Goal: Task Accomplishment & Management: Complete application form

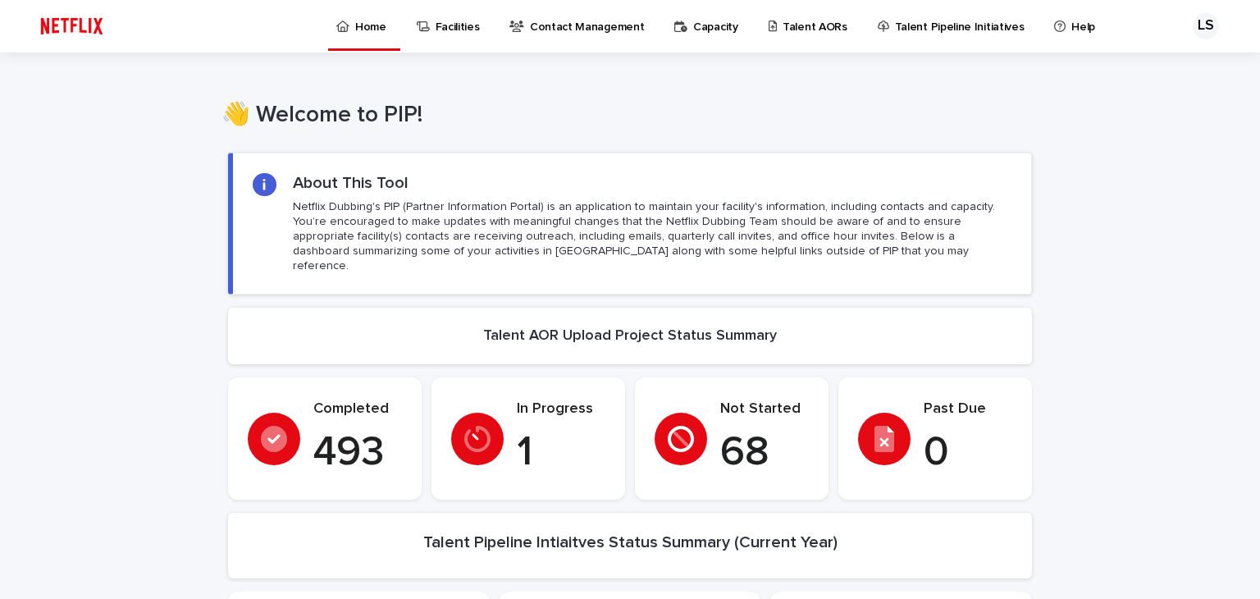
click at [794, 19] on p "Talent AORs" at bounding box center [815, 17] width 65 height 34
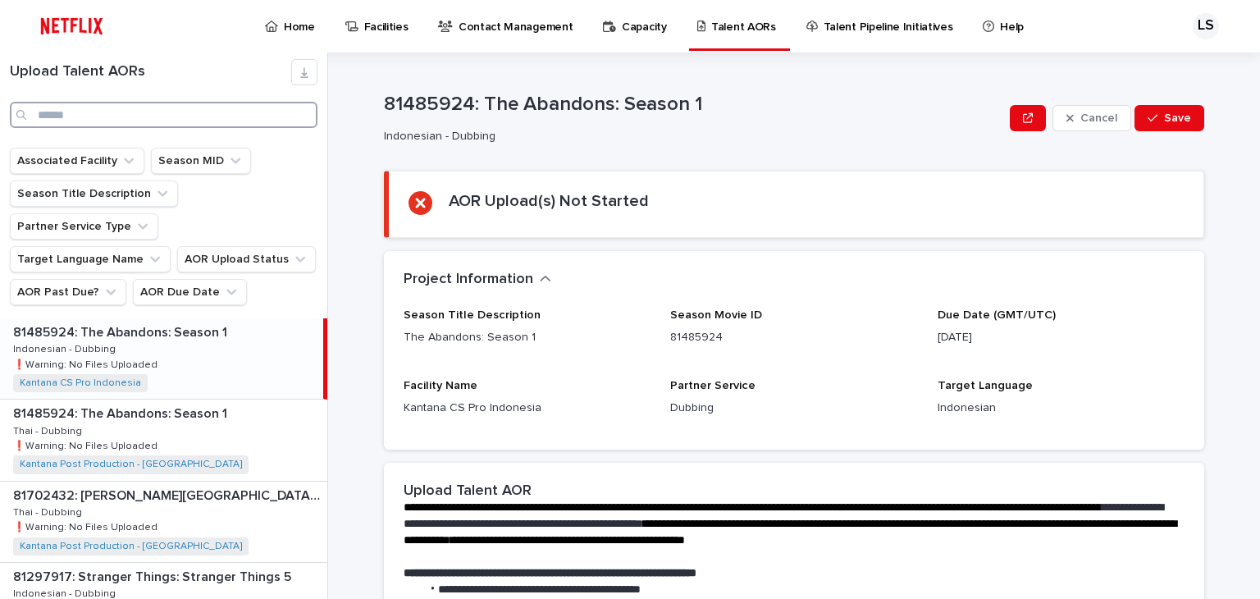
click at [104, 106] on input "Search" at bounding box center [164, 115] width 308 height 26
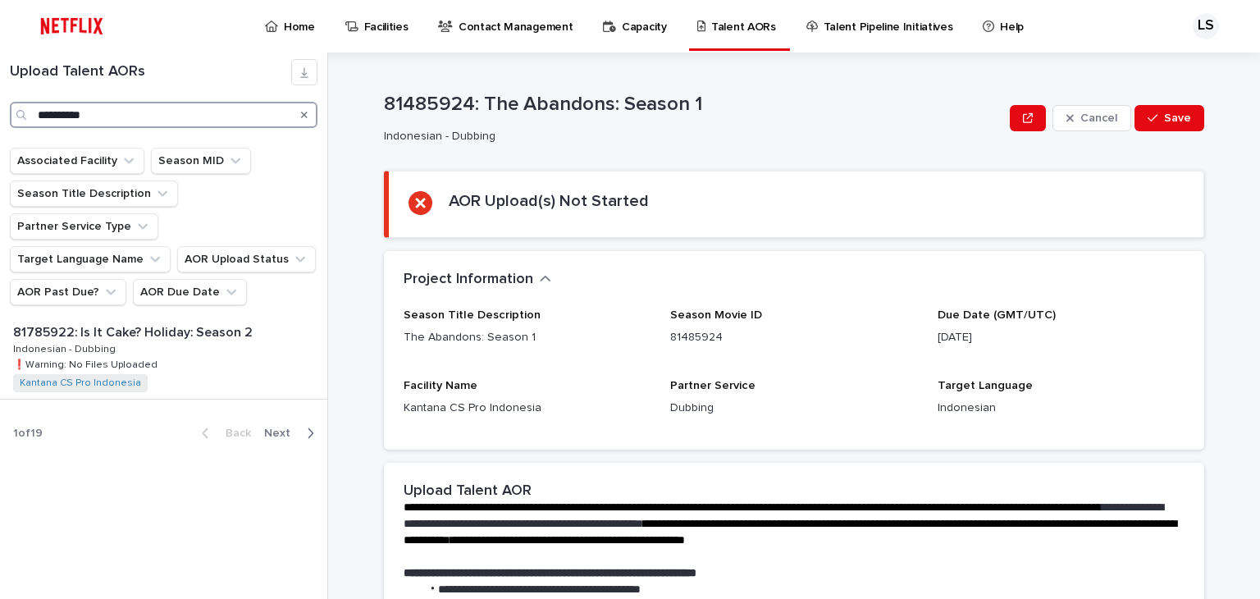
type input "**********"
drag, startPoint x: 211, startPoint y: 331, endPoint x: 299, endPoint y: 382, distance: 102.6
click at [211, 331] on div "81785922: Is It Cake? Holiday: Season 2 81785922: Is It Cake? Holiday: Season 2…" at bounding box center [163, 358] width 327 height 80
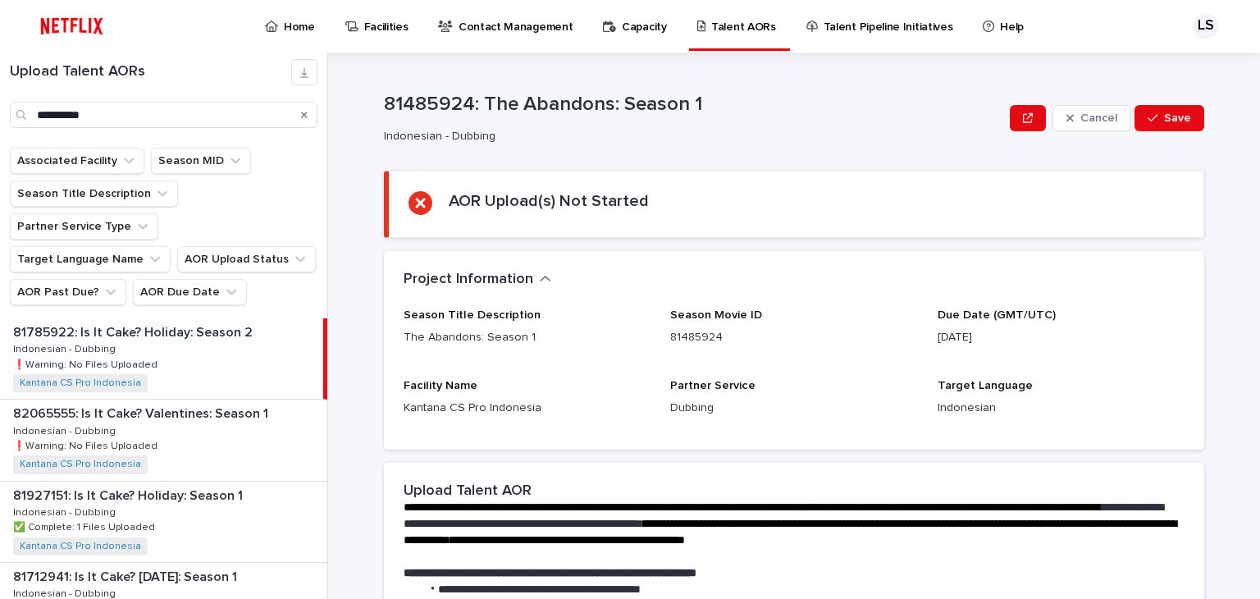
click at [209, 326] on div "81785922: Is It Cake? Holiday: Season 2 81785922: Is It Cake? Holiday: Season 2…" at bounding box center [161, 358] width 323 height 80
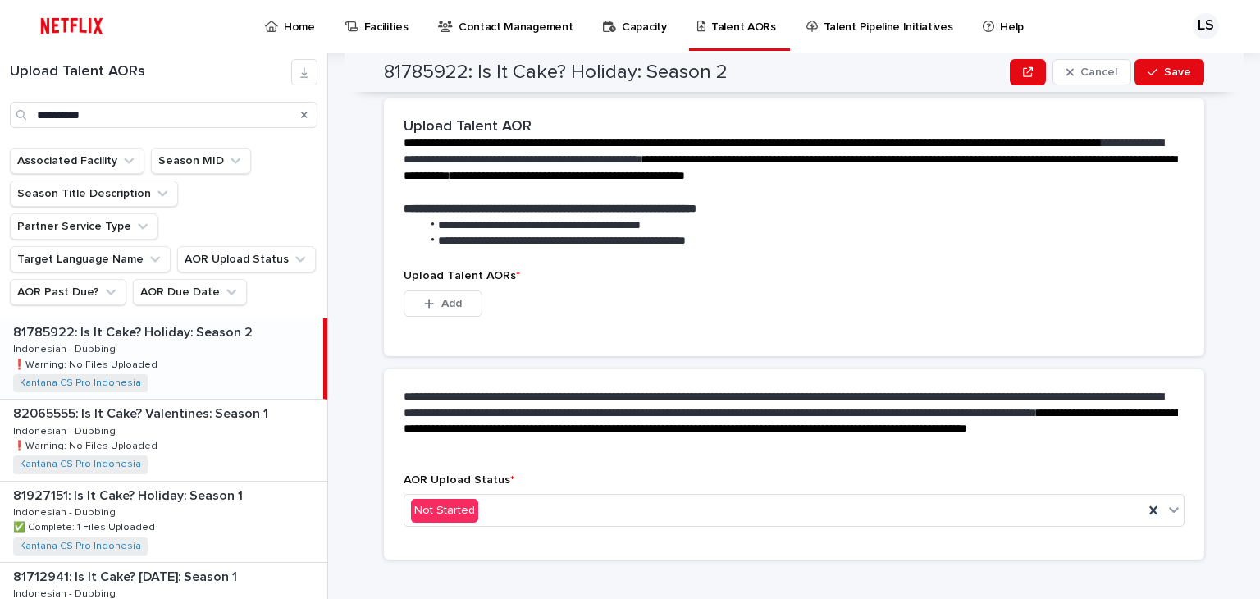
scroll to position [384, 0]
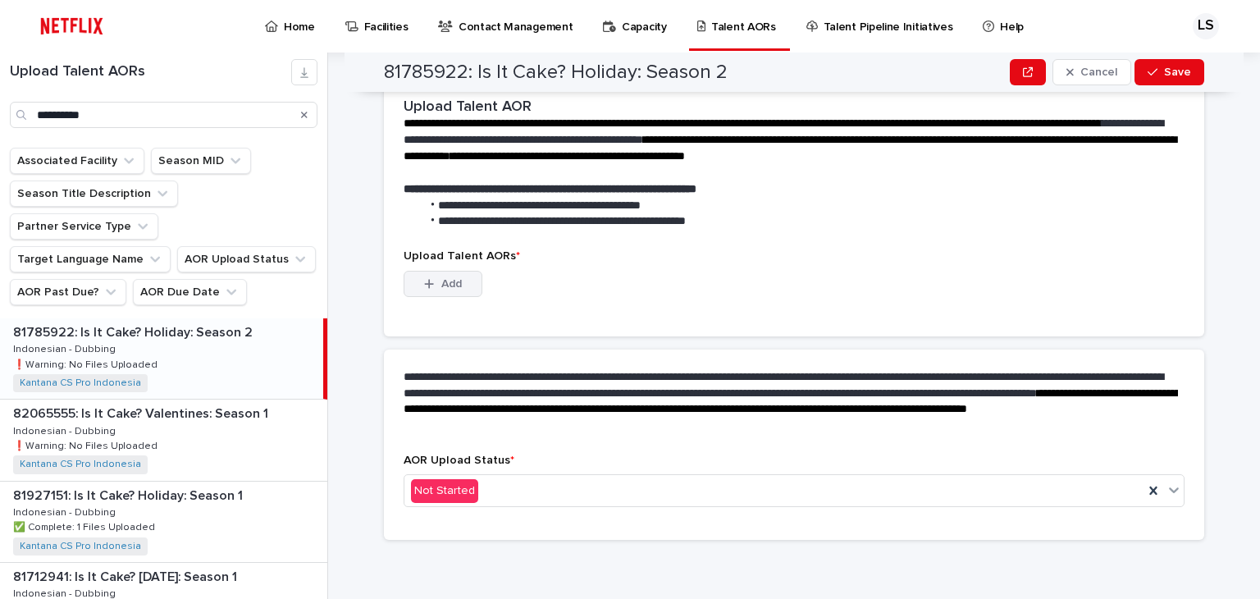
click at [447, 278] on span "Add" at bounding box center [451, 283] width 21 height 11
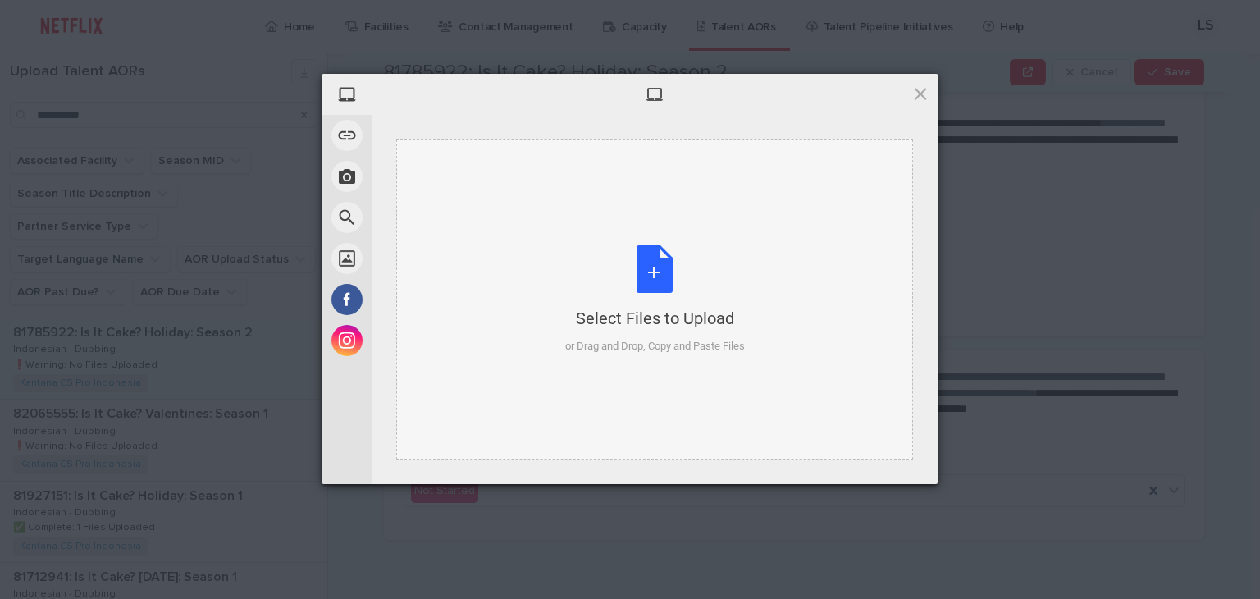
click at [651, 269] on div "Select Files to Upload or Drag and Drop, Copy and Paste Files" at bounding box center [655, 299] width 180 height 109
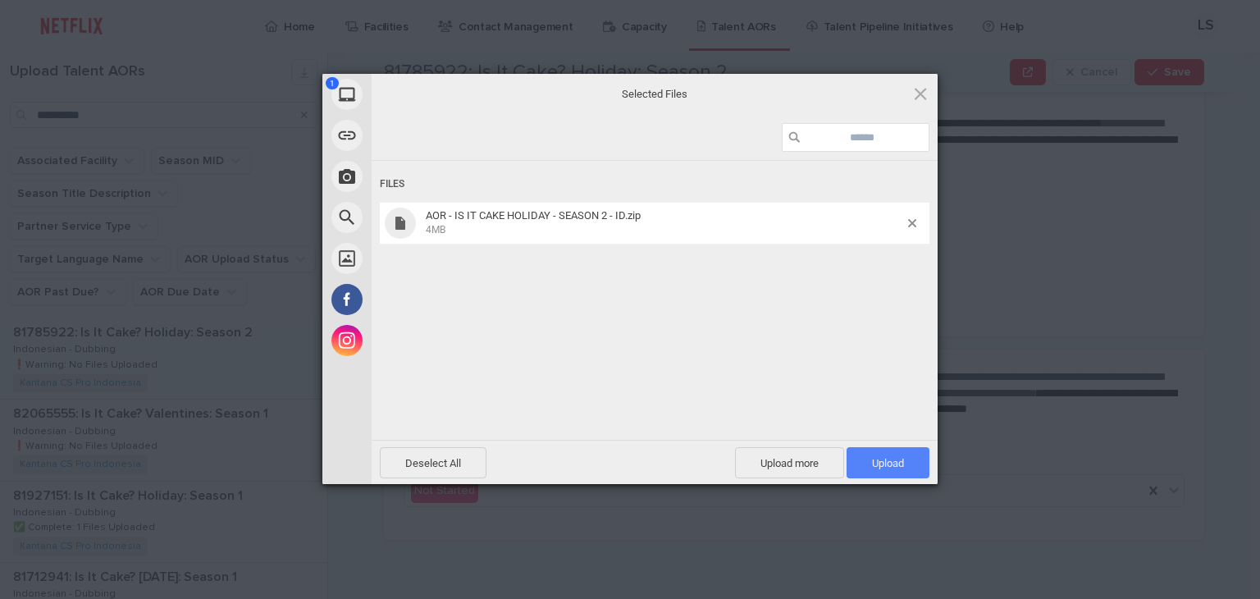
click at [902, 457] on span "Upload 1" at bounding box center [888, 463] width 32 height 12
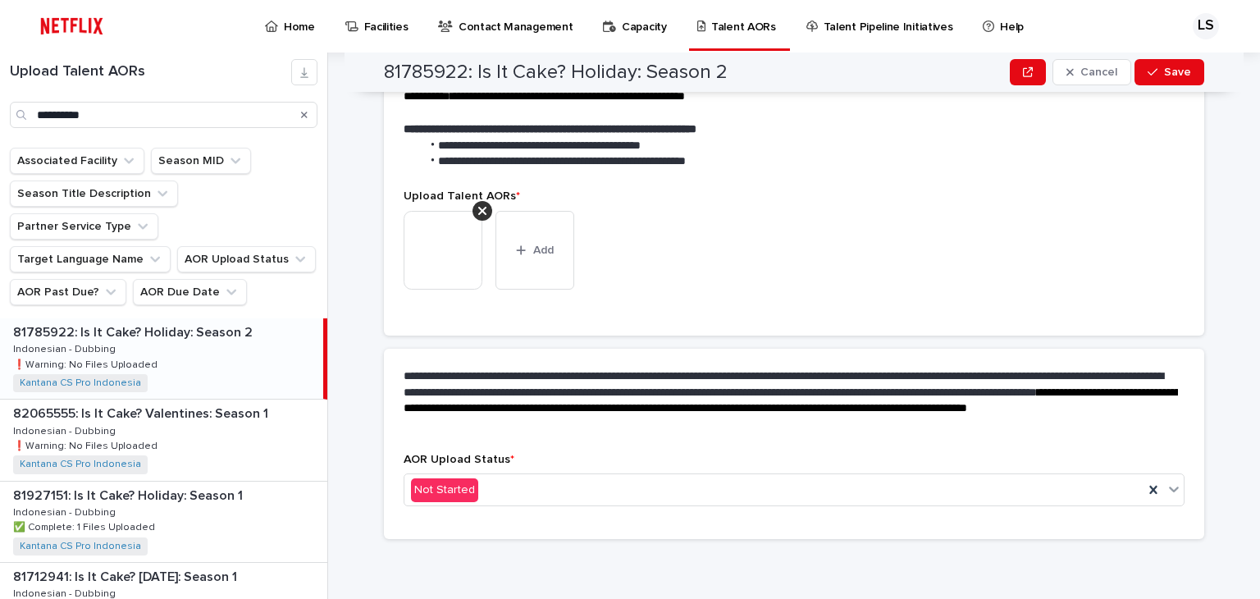
scroll to position [363, 0]
click at [701, 482] on div "Not Started" at bounding box center [773, 490] width 739 height 27
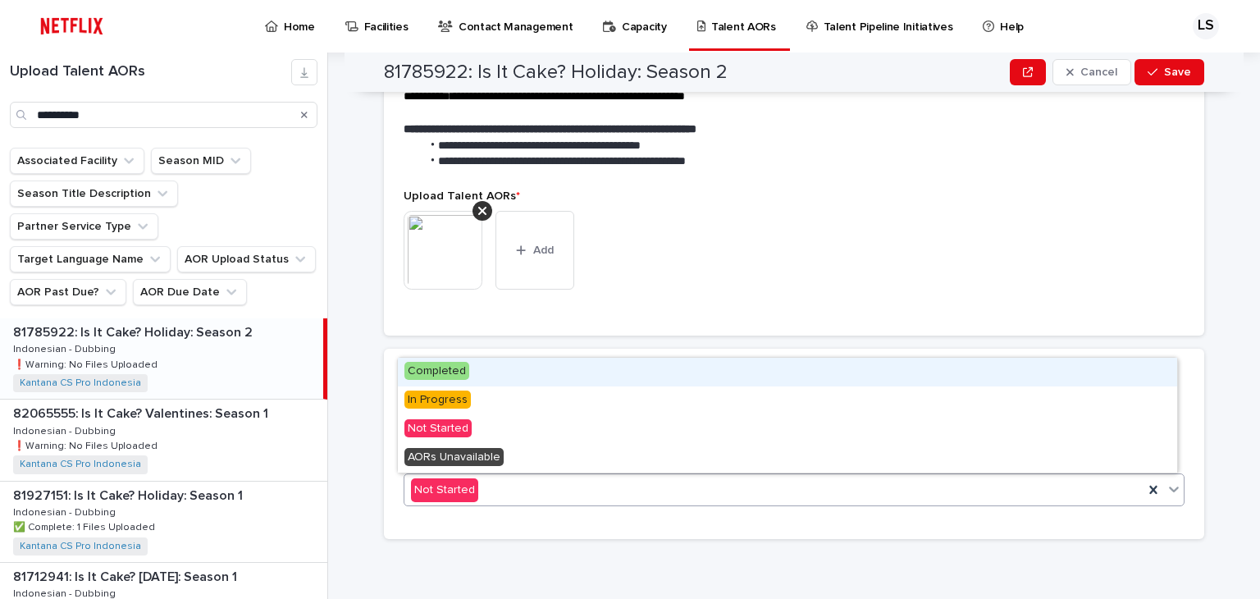
click at [536, 372] on div "Completed" at bounding box center [787, 372] width 779 height 29
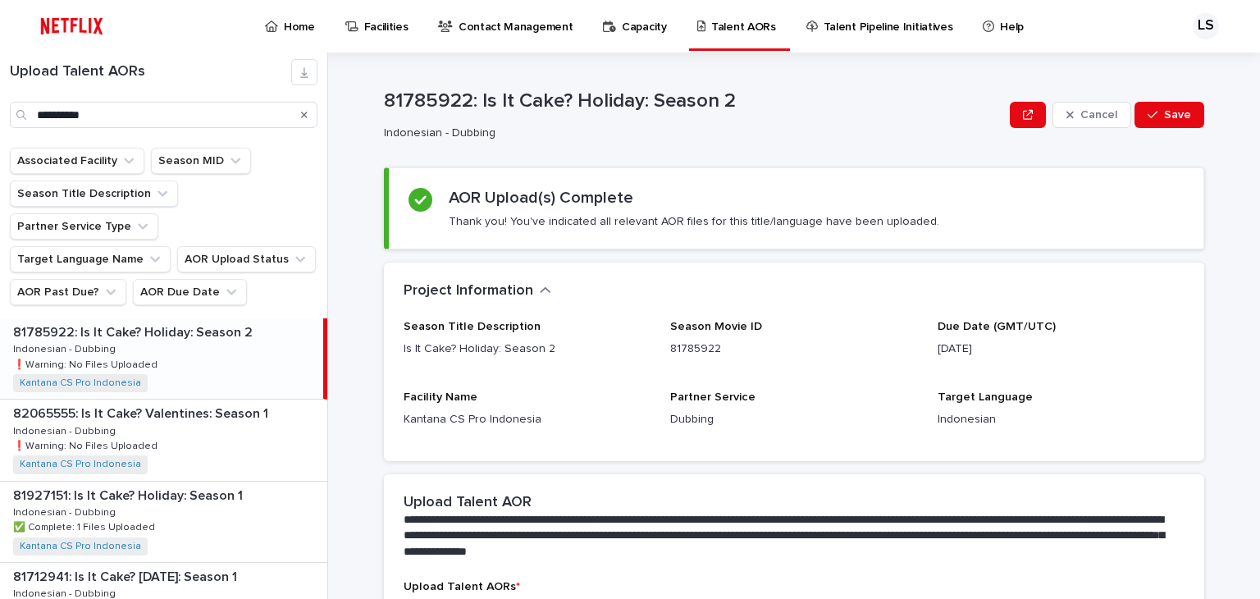
scroll to position [0, 0]
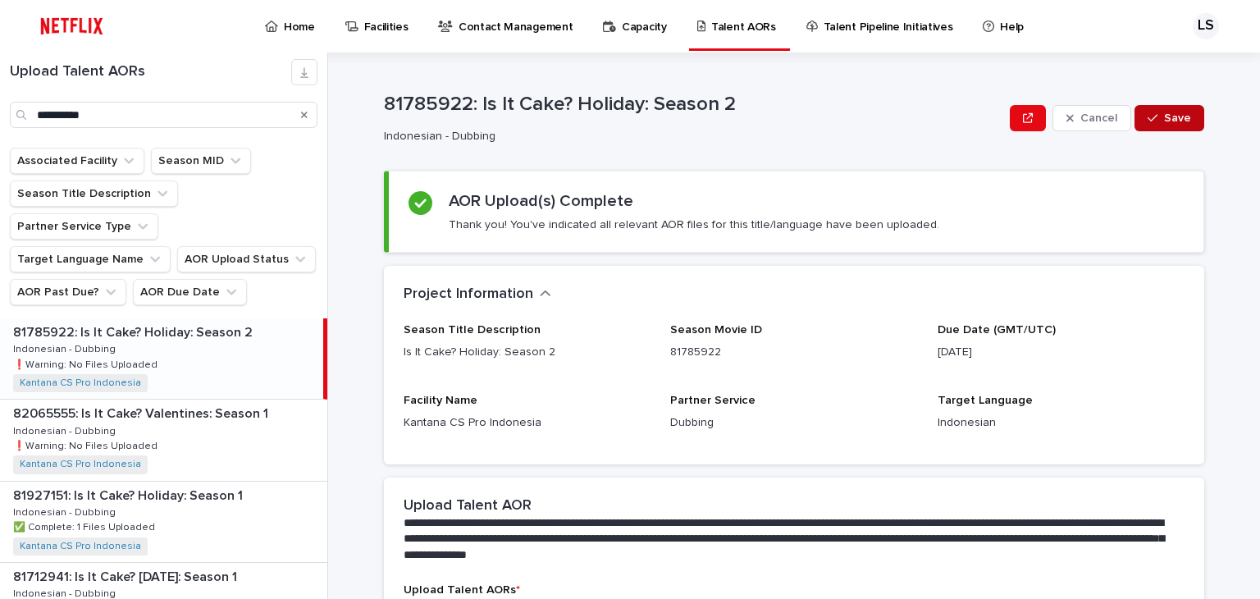
click at [1168, 122] on span "Save" at bounding box center [1177, 117] width 27 height 11
